Goal: Navigation & Orientation: Find specific page/section

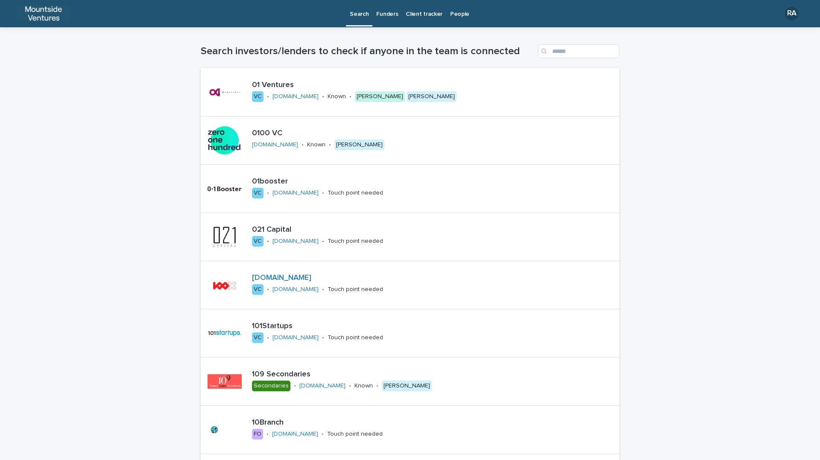
click at [390, 20] on link "Funders" at bounding box center [386, 13] width 29 height 26
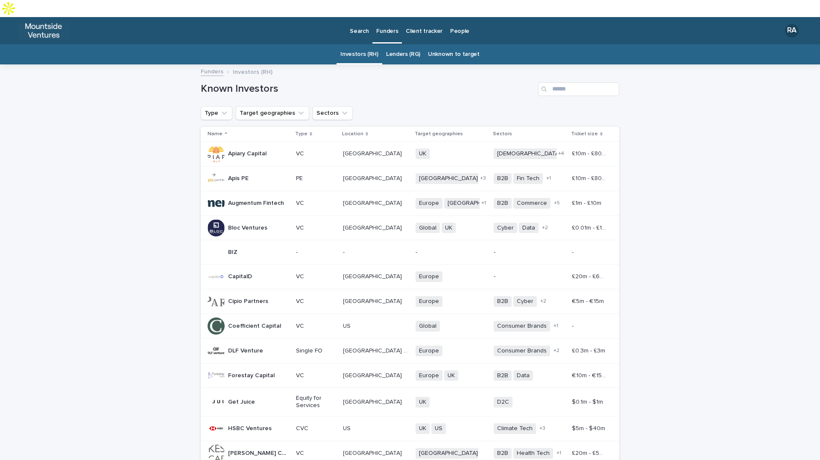
click at [426, 17] on p "Client tracker" at bounding box center [424, 26] width 37 height 18
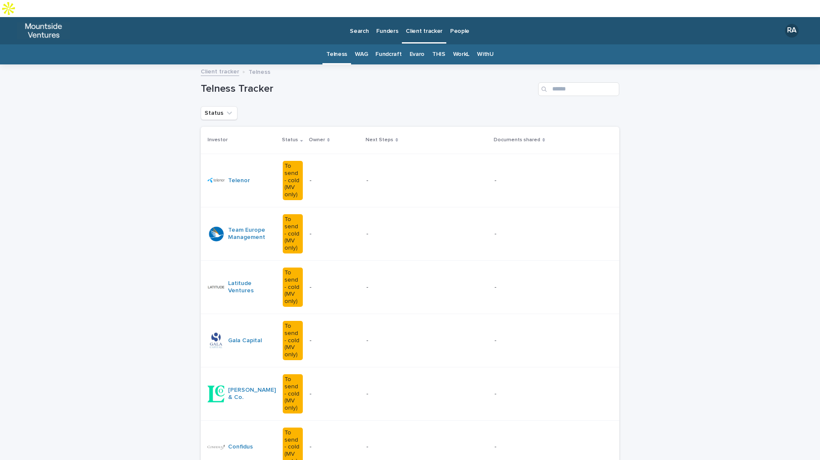
click at [360, 44] on link "WAG" at bounding box center [361, 54] width 13 height 20
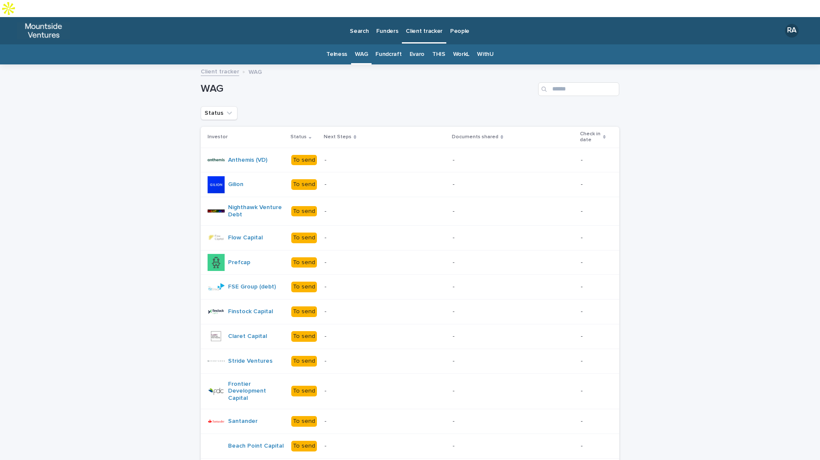
click at [380, 44] on link "Fundcraft" at bounding box center [388, 54] width 26 height 20
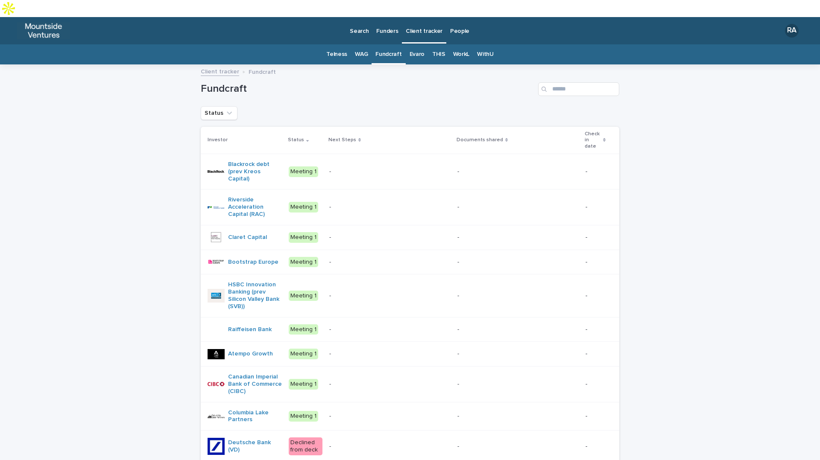
click at [410, 44] on link "Evaro" at bounding box center [416, 54] width 15 height 20
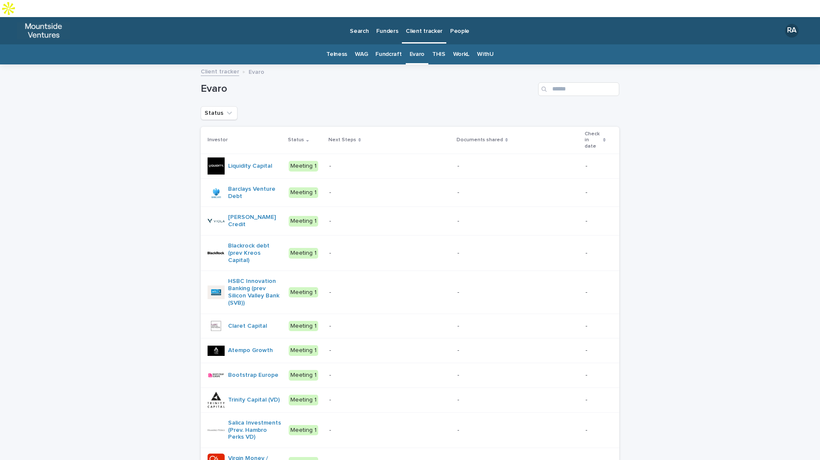
click at [436, 44] on link "THIS" at bounding box center [438, 54] width 13 height 20
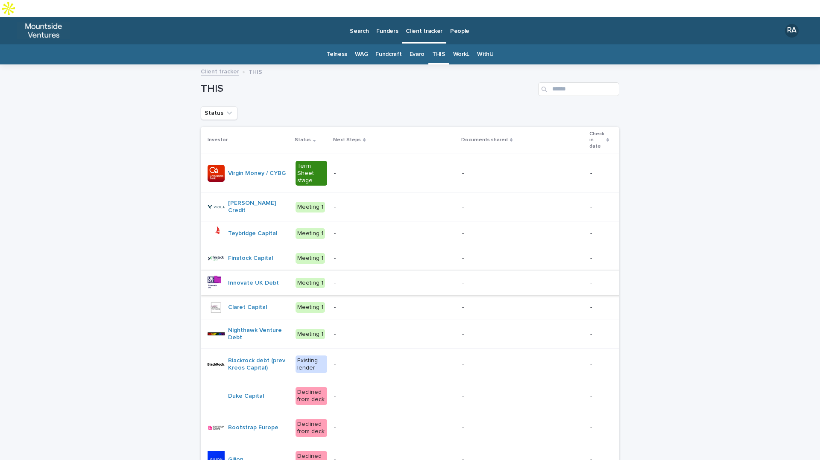
scroll to position [356, 0]
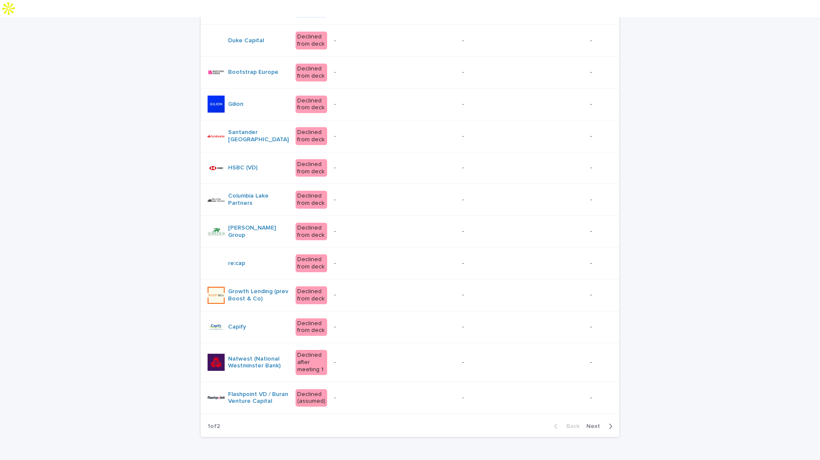
click at [606, 416] on div "Back Next" at bounding box center [583, 426] width 72 height 21
click at [609, 424] on icon "button" at bounding box center [610, 426] width 3 height 5
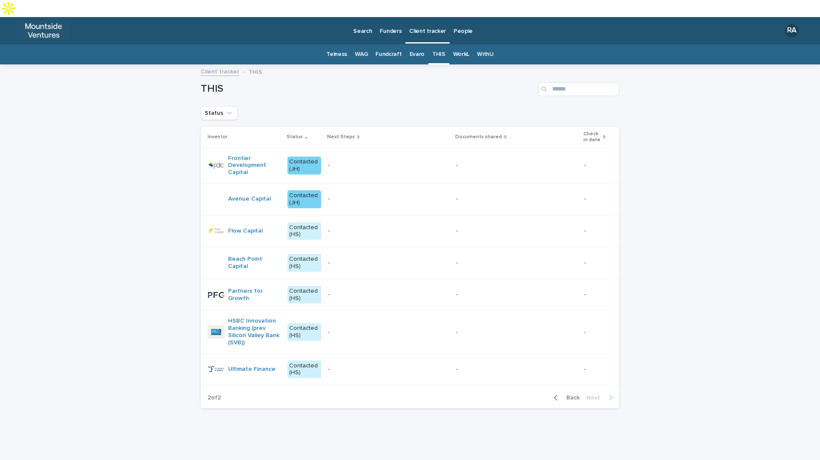
click at [559, 394] on div "button" at bounding box center [557, 398] width 7 height 8
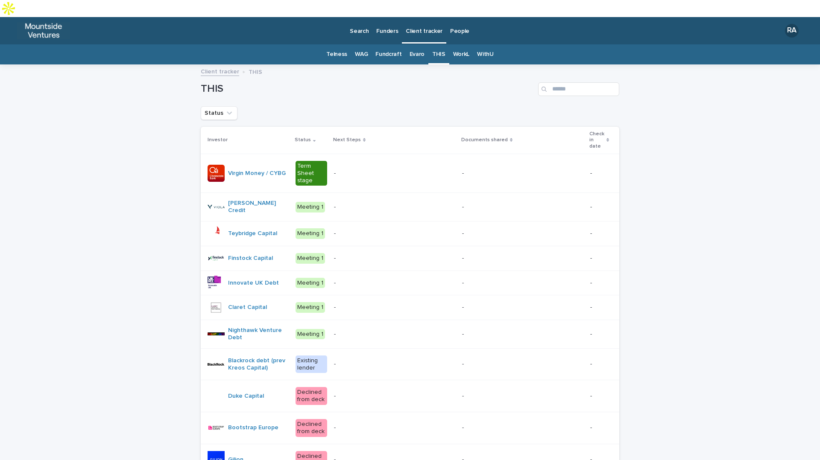
click at [481, 44] on link "WithU" at bounding box center [485, 54] width 16 height 20
